Goal: Task Accomplishment & Management: Complete application form

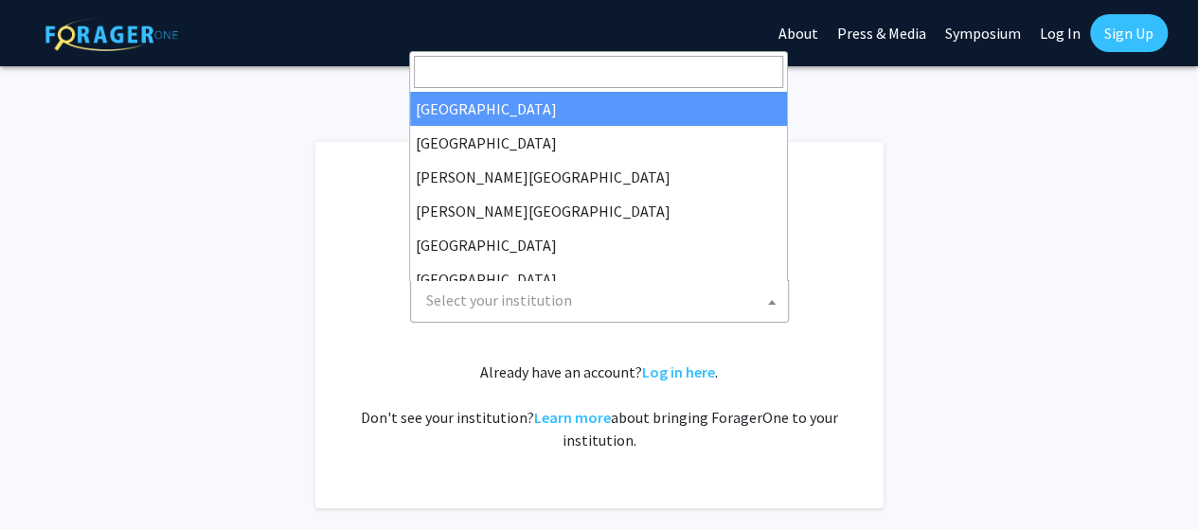
click at [571, 303] on span "Select your institution" at bounding box center [603, 300] width 369 height 39
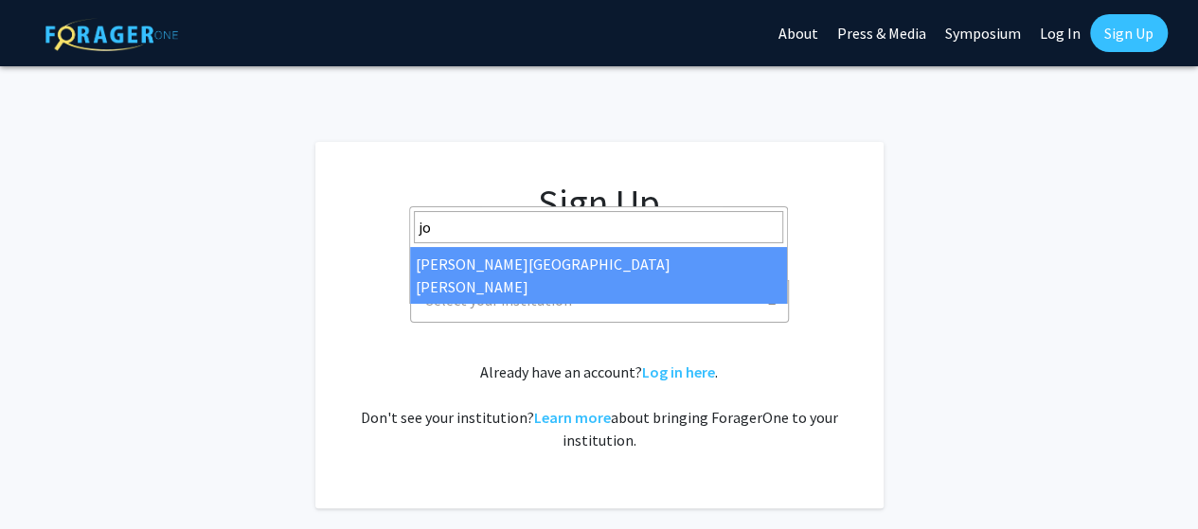
type input "jo"
select select "1"
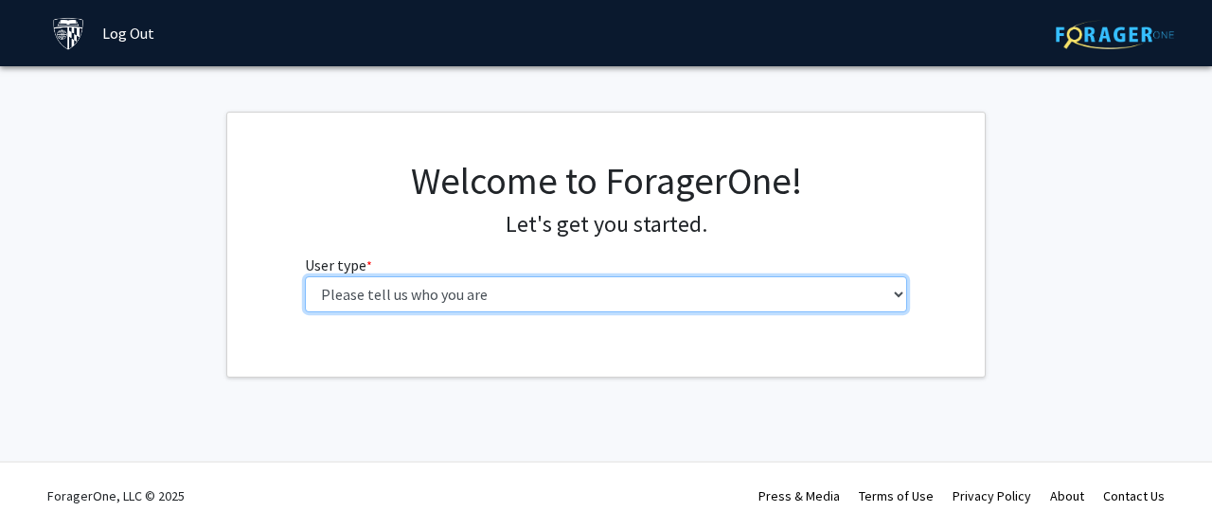
click at [677, 295] on select "Please tell us who you are Undergraduate Student Master's Student Doctoral Cand…" at bounding box center [606, 295] width 603 height 36
select select "2: masters"
click at [305, 277] on select "Please tell us who you are Undergraduate Student Master's Student Doctoral Cand…" at bounding box center [606, 295] width 603 height 36
